Goal: Use online tool/utility: Utilize a website feature to perform a specific function

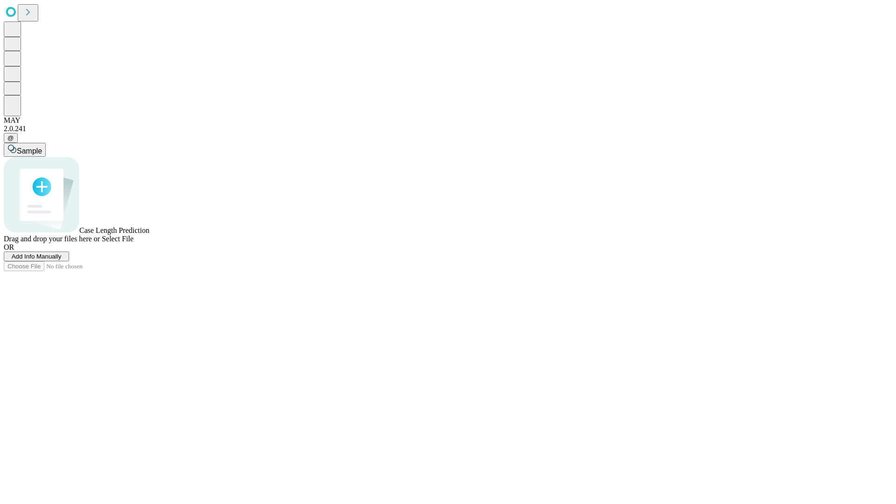
click at [133, 243] on span "Select File" at bounding box center [118, 239] width 32 height 8
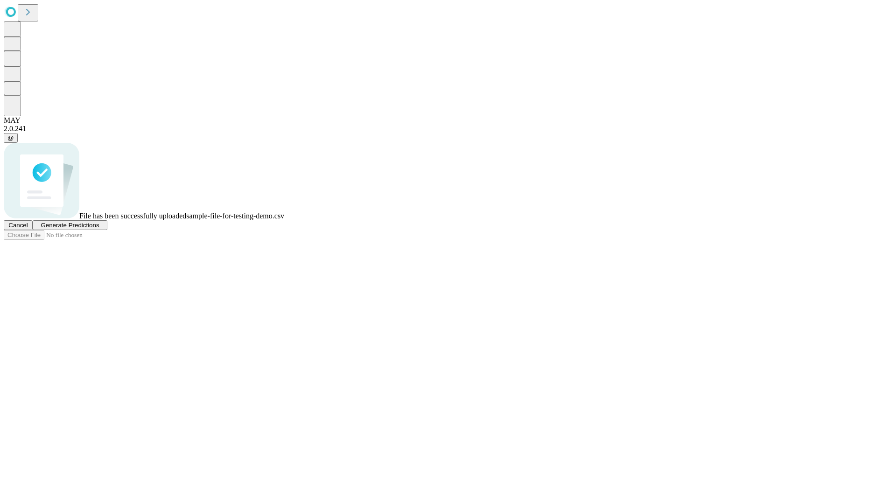
click at [99, 229] on span "Generate Predictions" at bounding box center [70, 225] width 58 height 7
